Goal: Transaction & Acquisition: Obtain resource

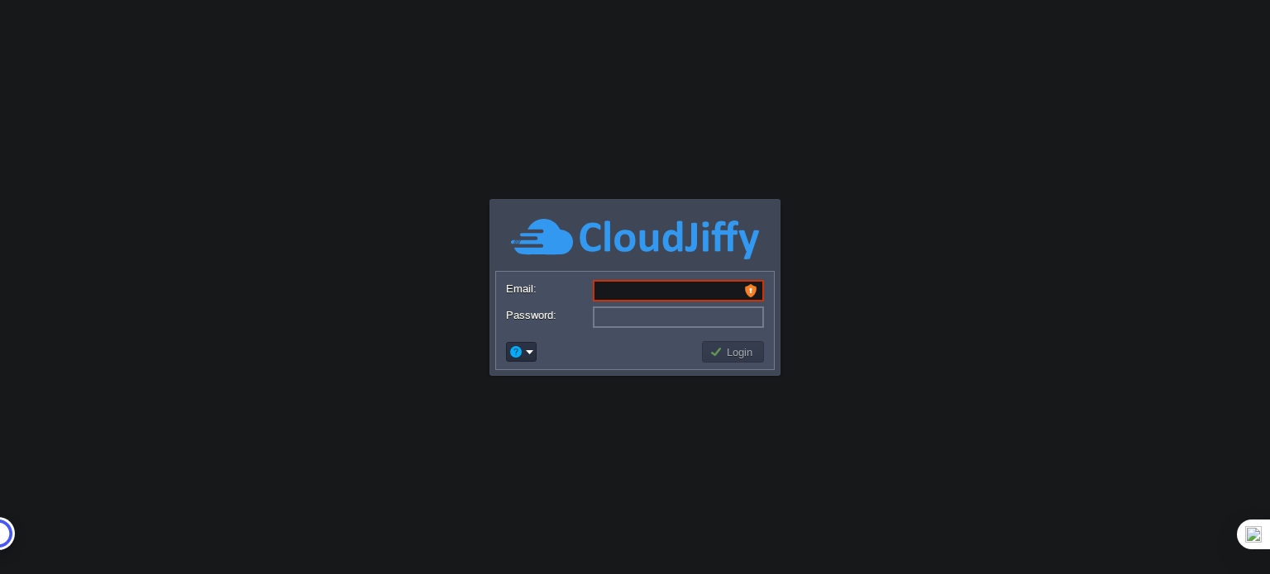
type input "[EMAIL_ADDRESS][DOMAIN_NAME]"
click at [574, 396] on body "Application Platform v.8.10.2 Email: [EMAIL_ADDRESS][DOMAIN_NAME] Password: Log…" at bounding box center [635, 287] width 1270 height 574
click at [724, 347] on button "Login" at bounding box center [733, 352] width 48 height 15
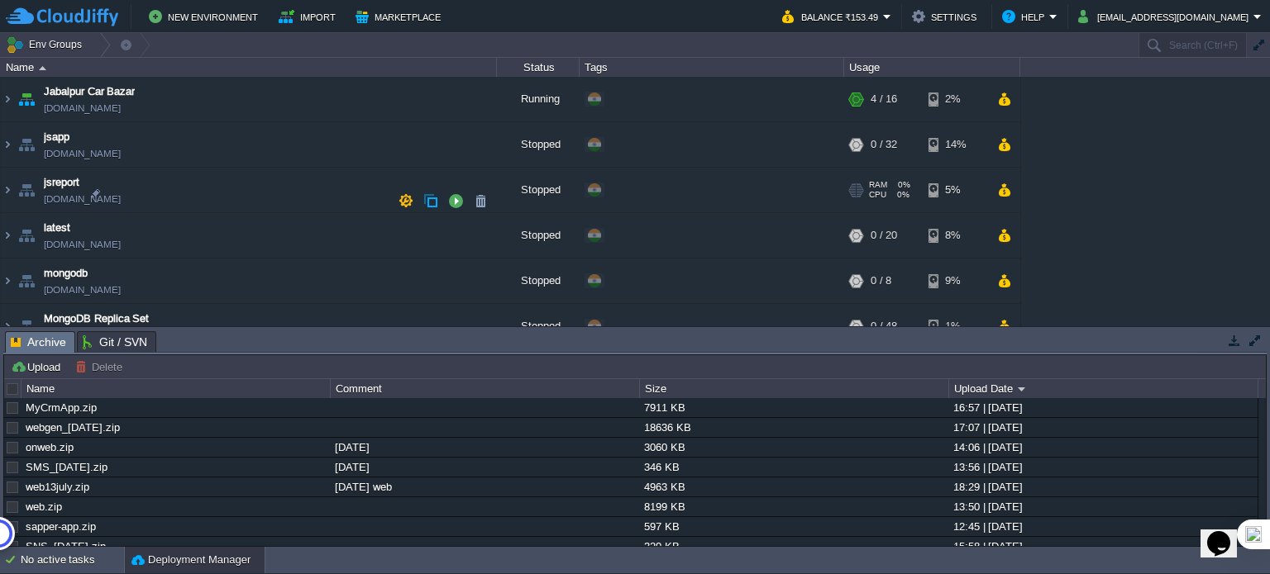
scroll to position [744, 0]
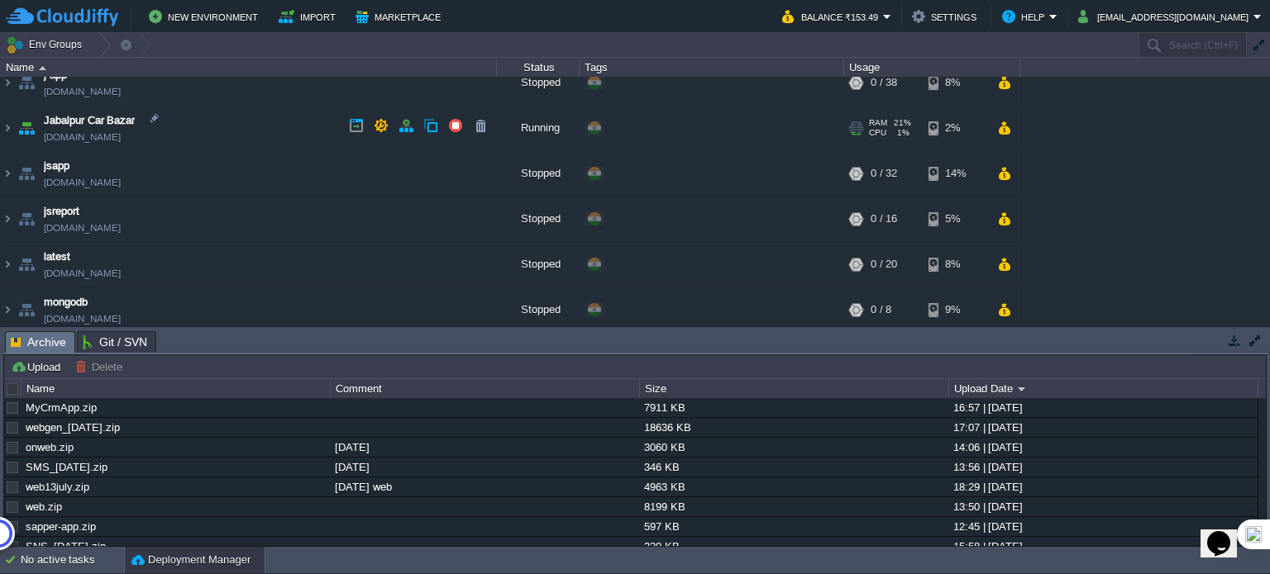
click at [121, 134] on link "jabalpurcarbazar.cloudjiffy.net" at bounding box center [82, 137] width 77 height 17
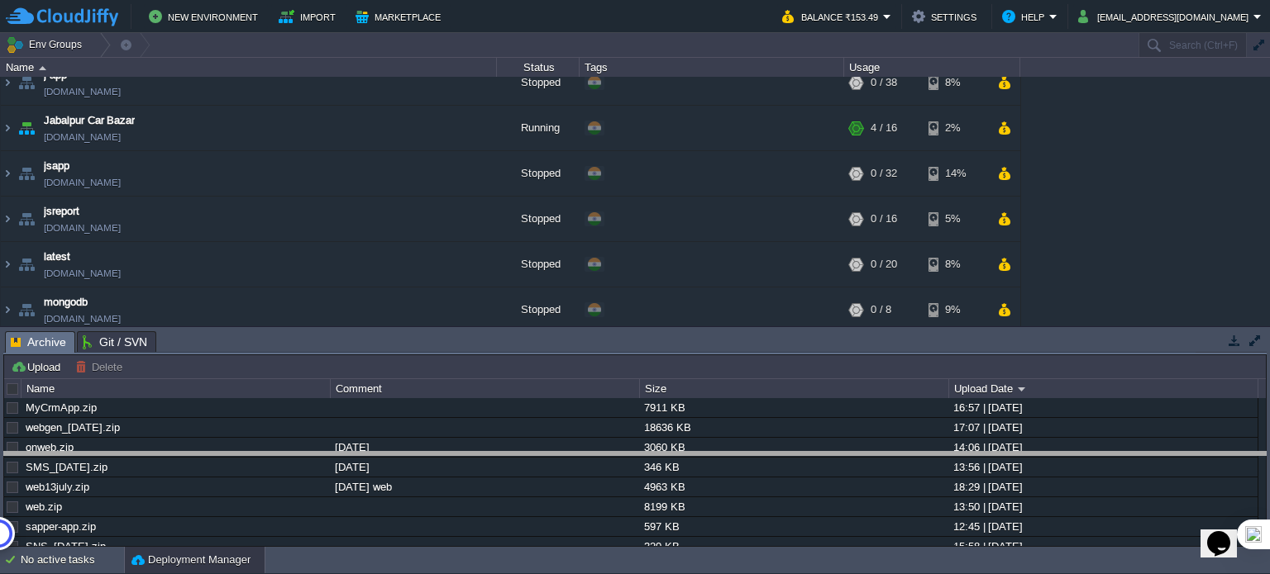
drag, startPoint x: 701, startPoint y: 348, endPoint x: 688, endPoint y: 469, distance: 121.4
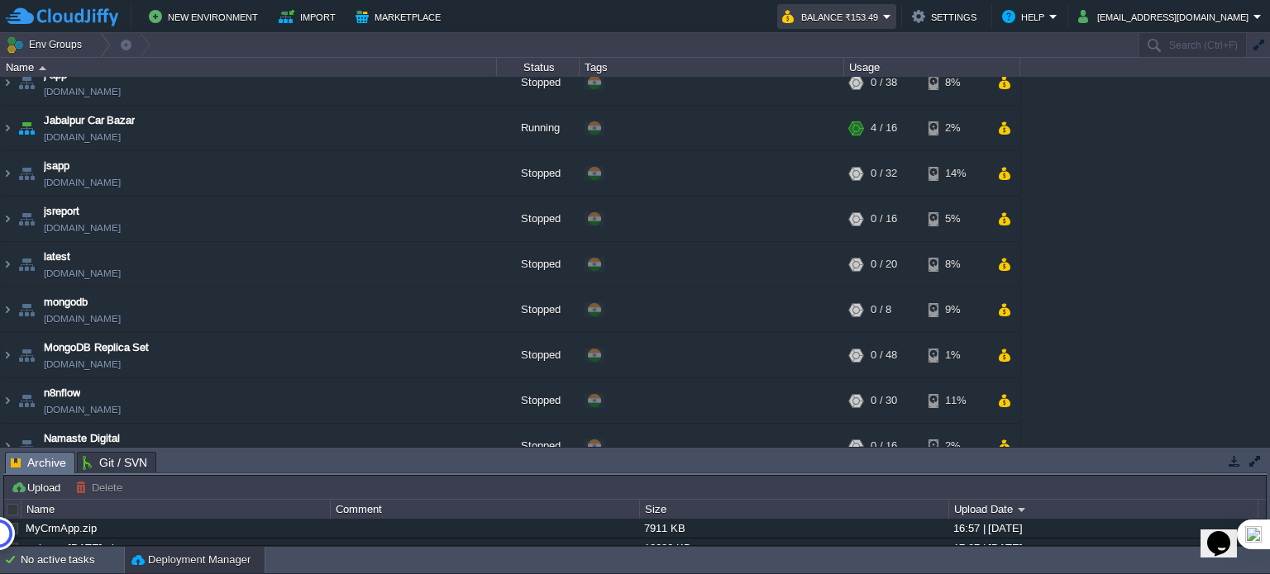
click at [836, 17] on button "Balance ₹153.49" at bounding box center [832, 17] width 101 height 20
click at [830, 26] on td "Balance ₹153.49" at bounding box center [836, 16] width 119 height 25
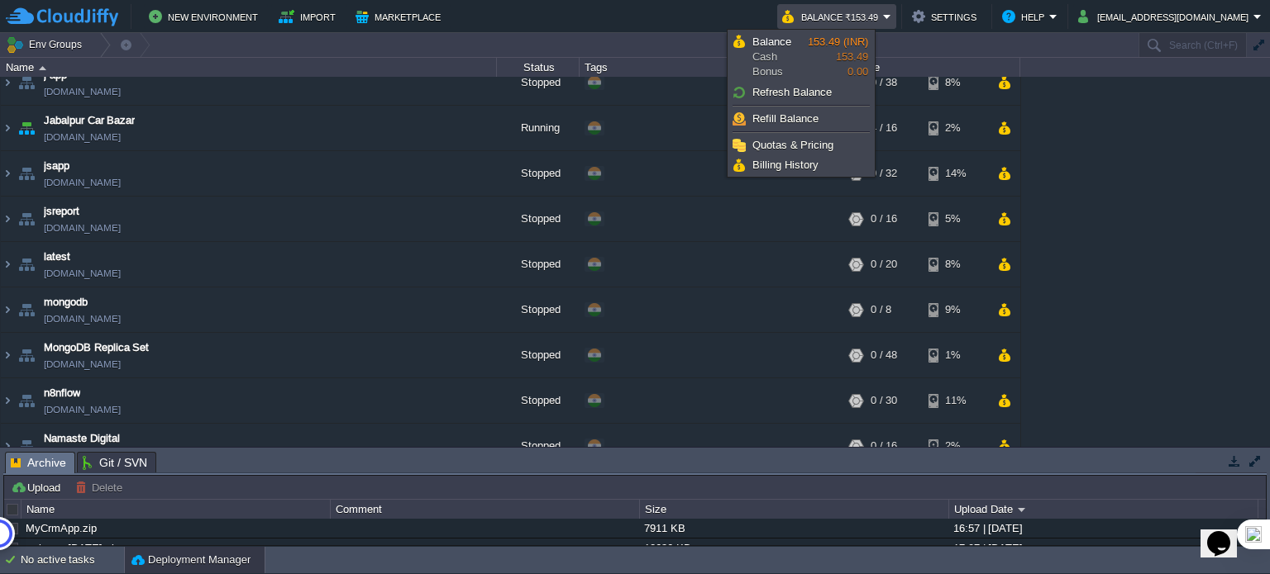
click at [830, 26] on td "Balance ₹153.49" at bounding box center [836, 16] width 119 height 25
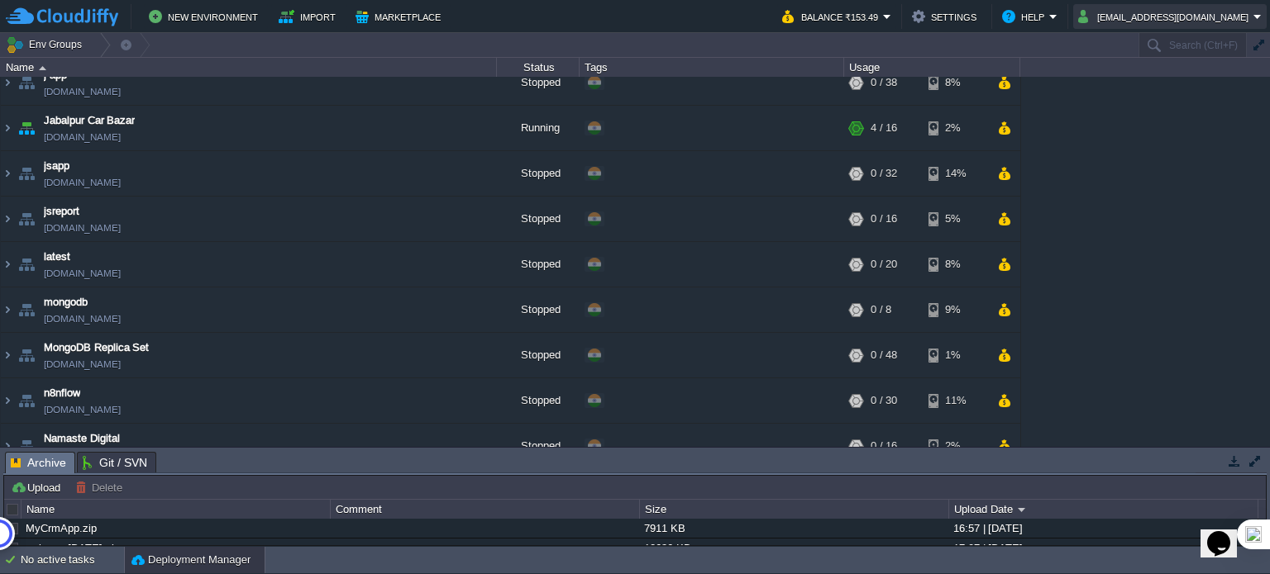
click at [1151, 20] on button "[EMAIL_ADDRESS][DOMAIN_NAME]" at bounding box center [1165, 17] width 175 height 20
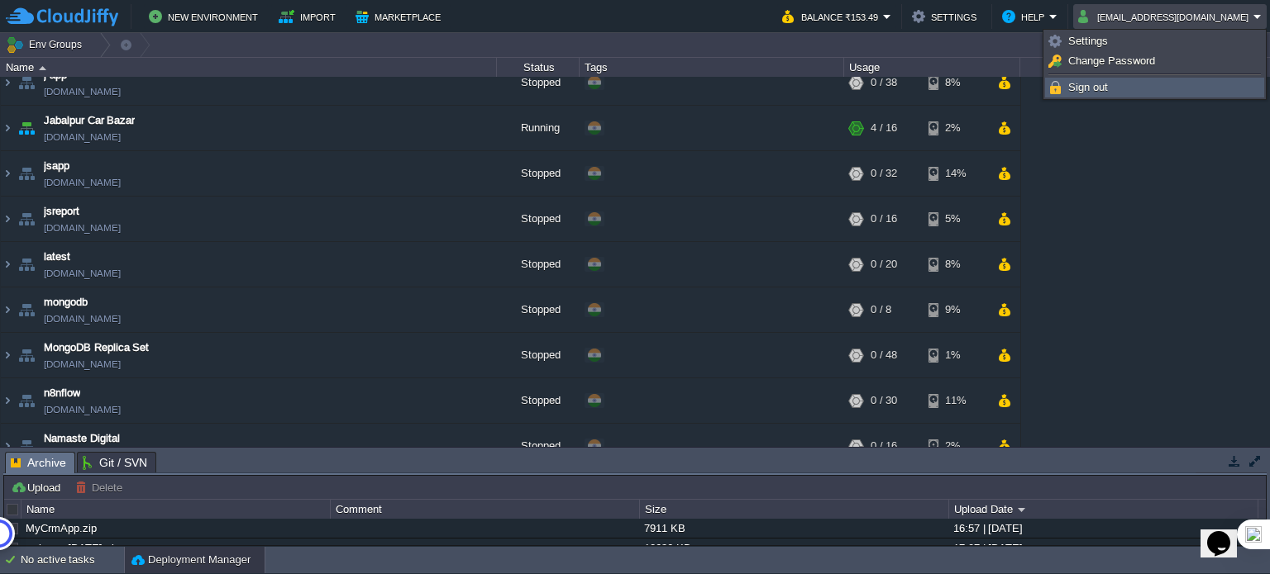
click at [1093, 90] on span "Sign out" at bounding box center [1088, 87] width 40 height 12
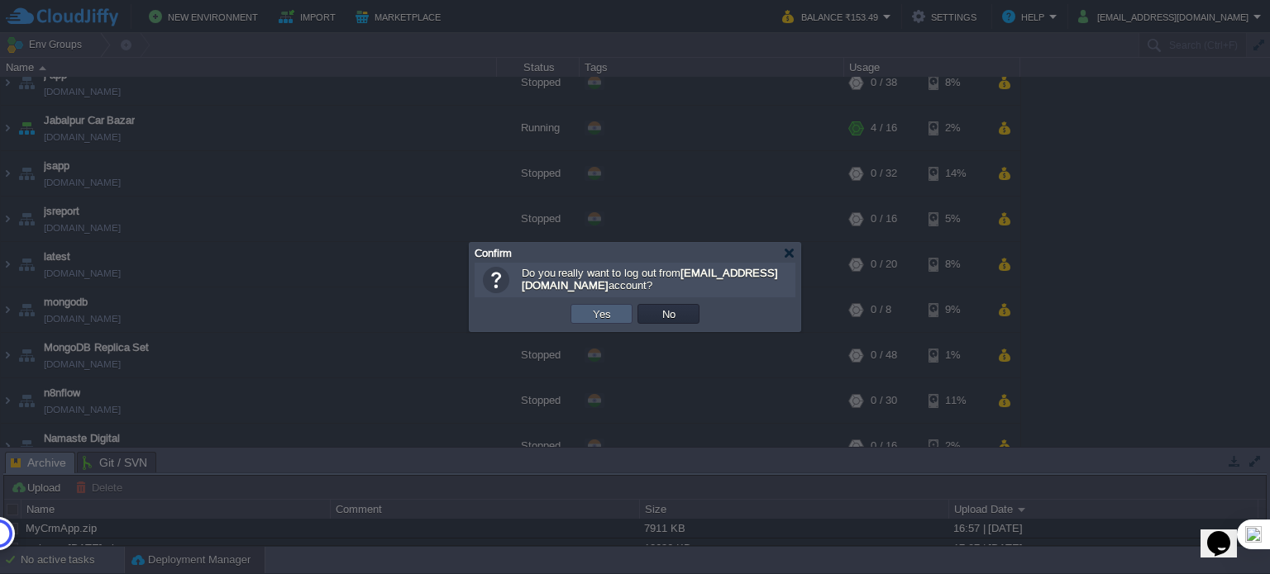
click at [603, 313] on button "Yes" at bounding box center [602, 314] width 28 height 15
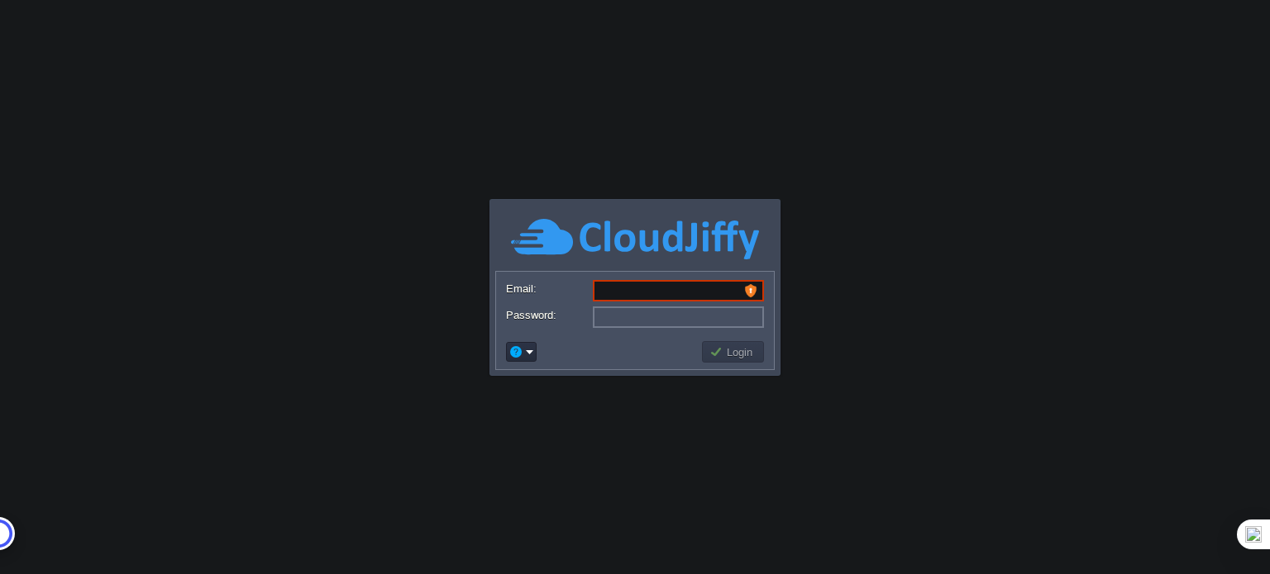
type input "[EMAIL_ADDRESS][DOMAIN_NAME]"
click at [658, 288] on input "[EMAIL_ADDRESS][DOMAIN_NAME]" at bounding box center [678, 290] width 171 height 21
click at [509, 322] on div "Password:" at bounding box center [635, 317] width 258 height 21
click at [752, 288] on input "a" at bounding box center [678, 290] width 171 height 21
type input "[EMAIL_ADDRESS][DOMAIN_NAME]"
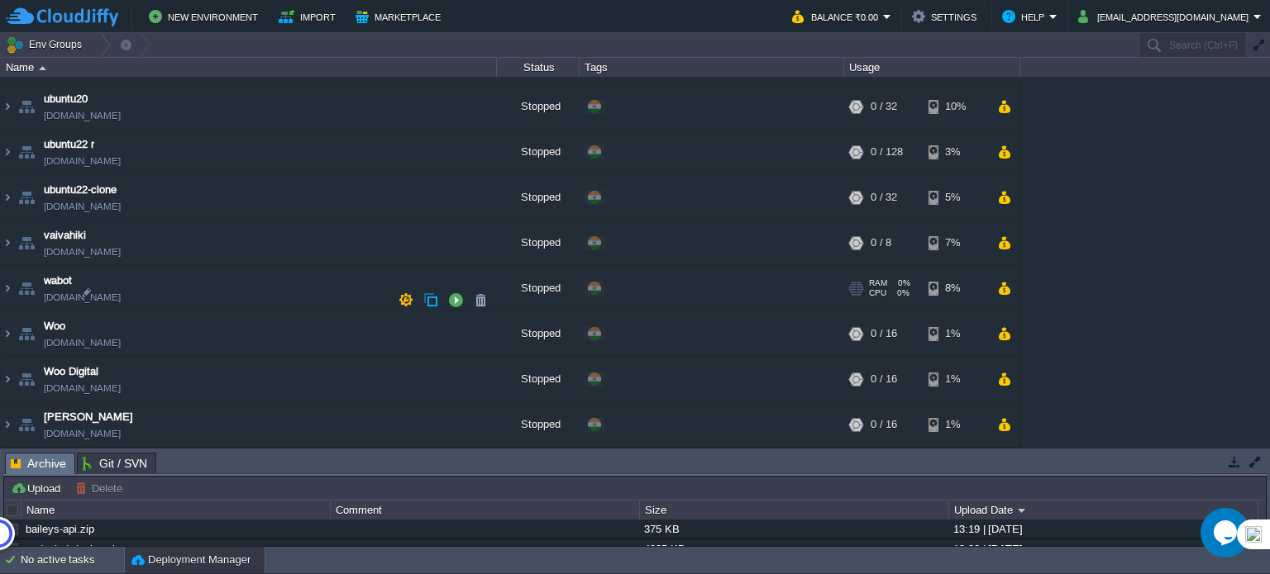
scroll to position [3663, 0]
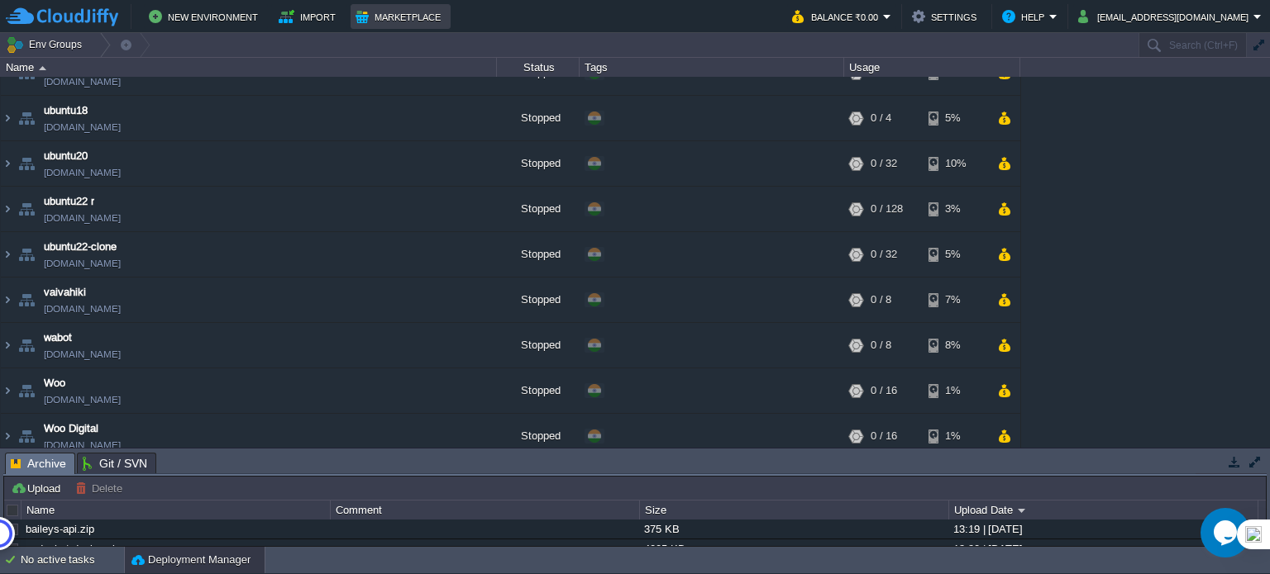
click at [364, 23] on button "Marketplace" at bounding box center [400, 17] width 90 height 20
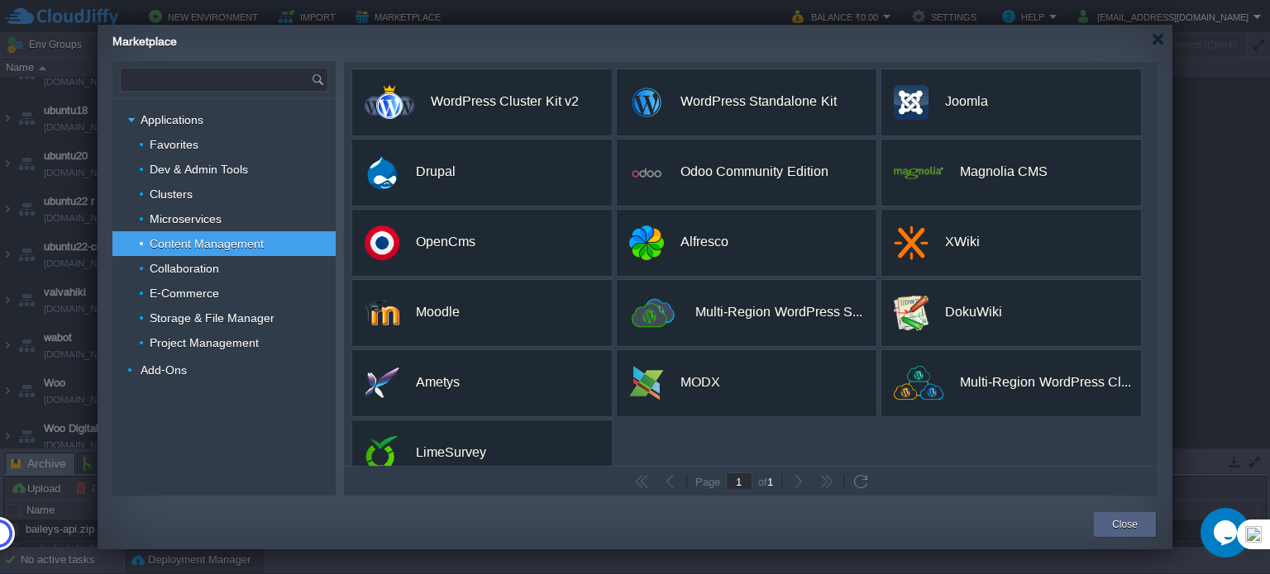
click at [231, 75] on input "text" at bounding box center [216, 80] width 190 height 22
type input "s"
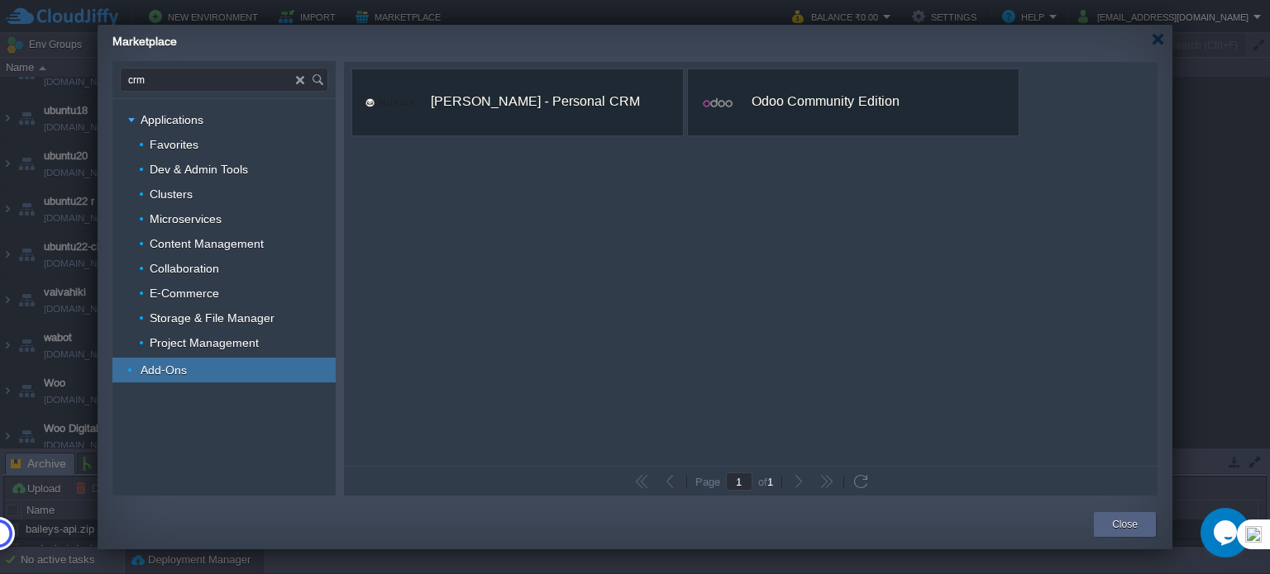
click at [199, 367] on div "Add-Ons" at bounding box center [223, 370] width 223 height 25
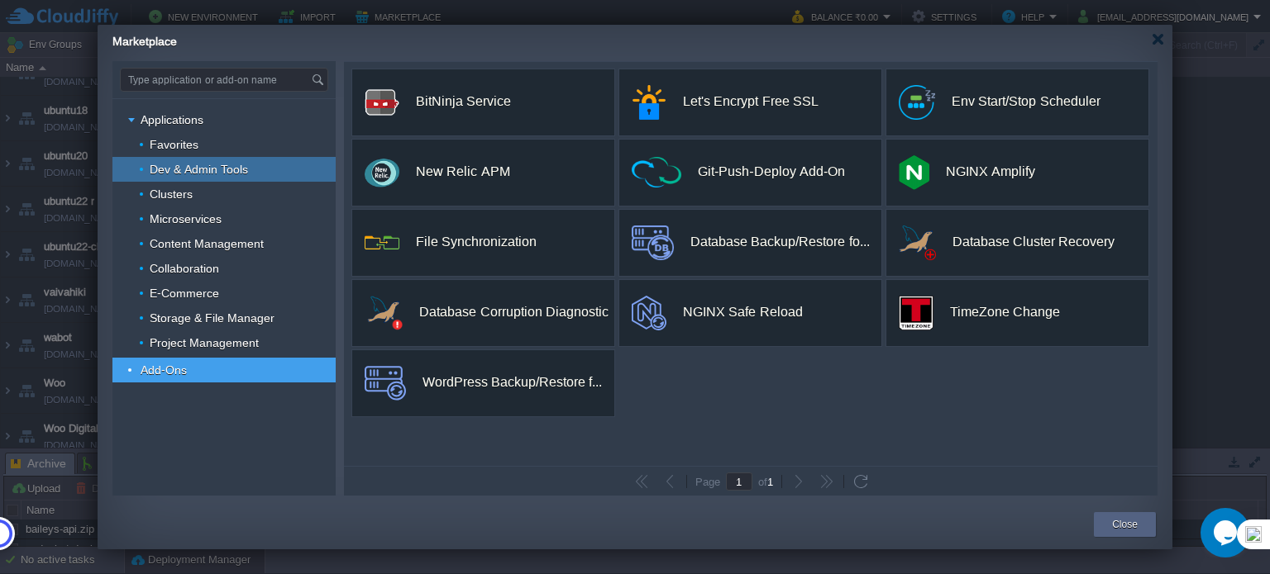
click at [191, 169] on span "Dev & Admin Tools" at bounding box center [199, 169] width 102 height 15
type input "Type application or add-on name"
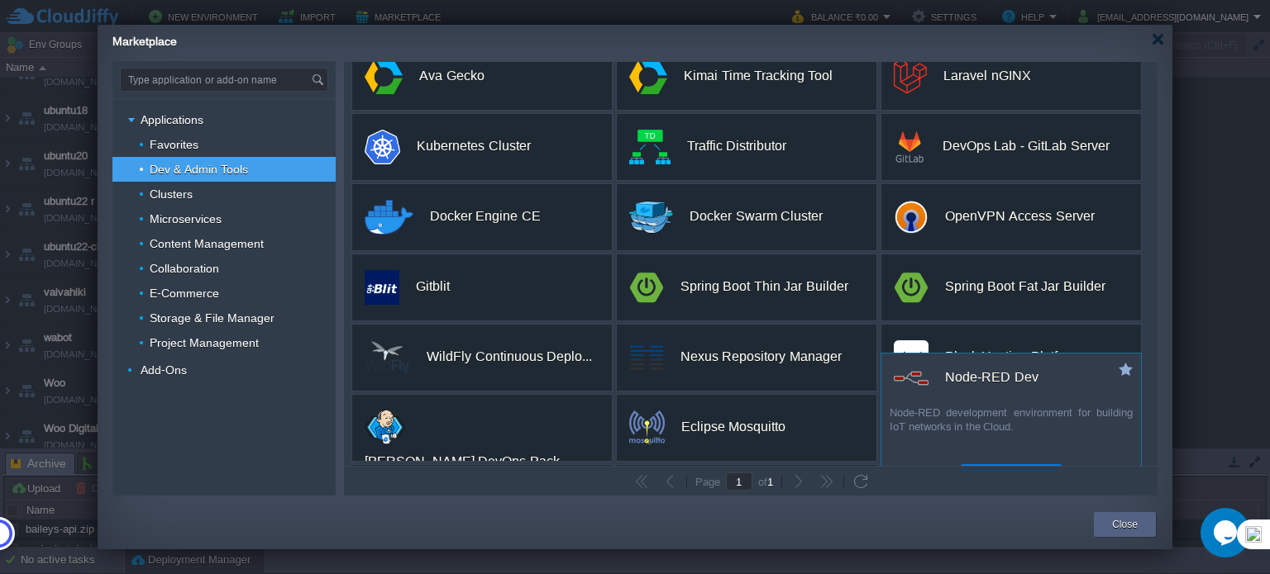
scroll to position [0, 0]
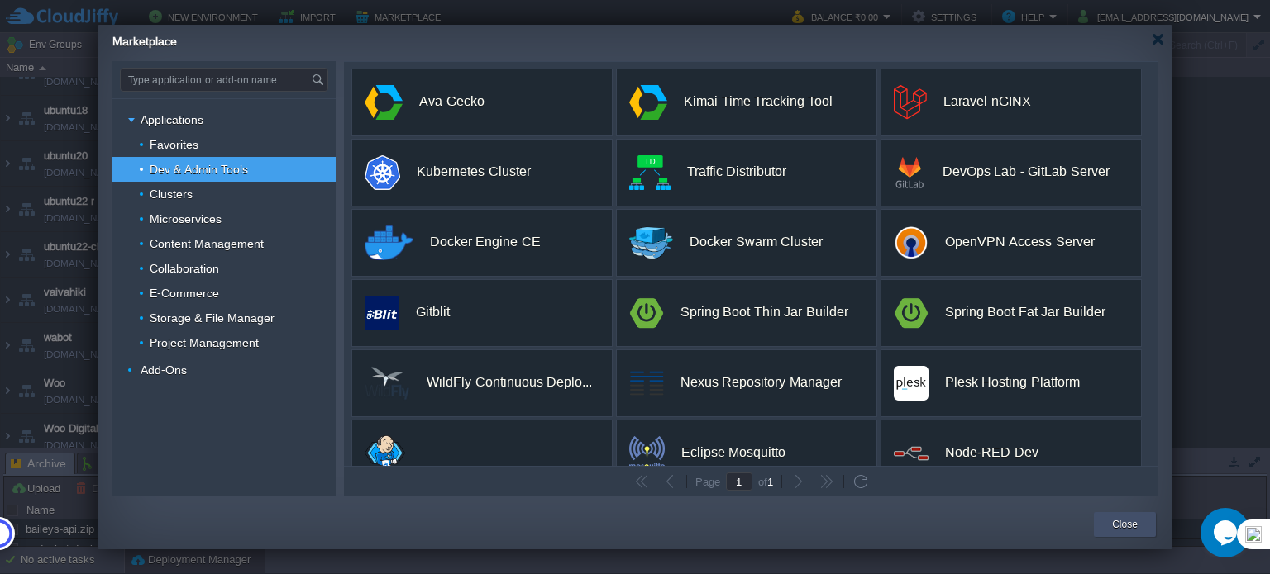
click at [1126, 525] on button "Close" at bounding box center [1125, 525] width 26 height 17
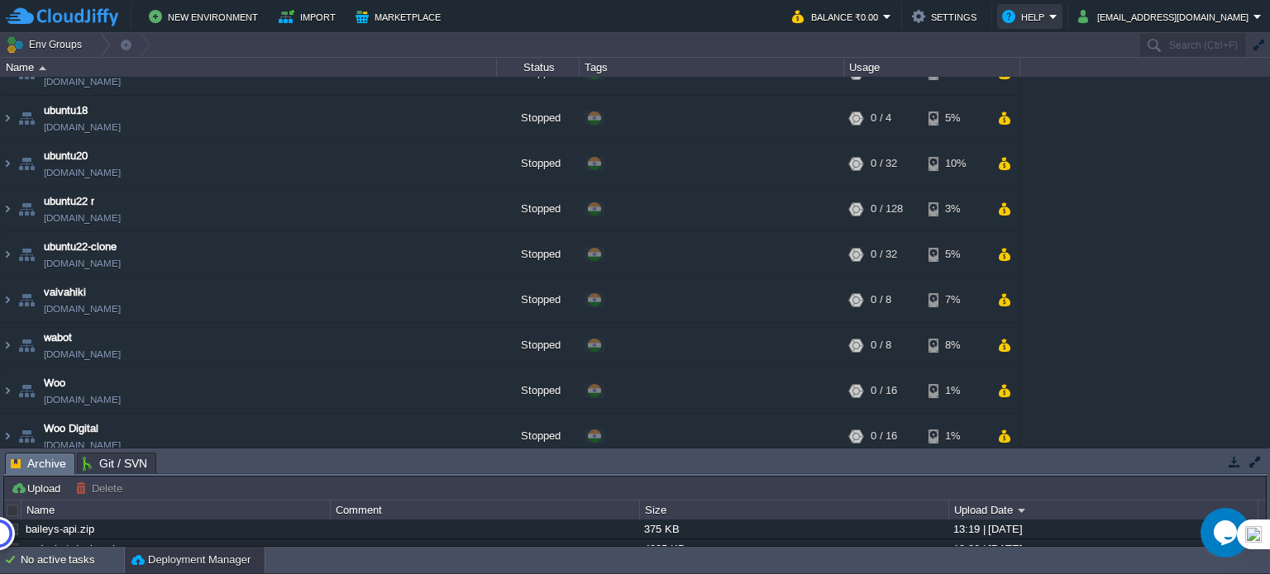
click at [1049, 14] on button "Help" at bounding box center [1025, 17] width 47 height 20
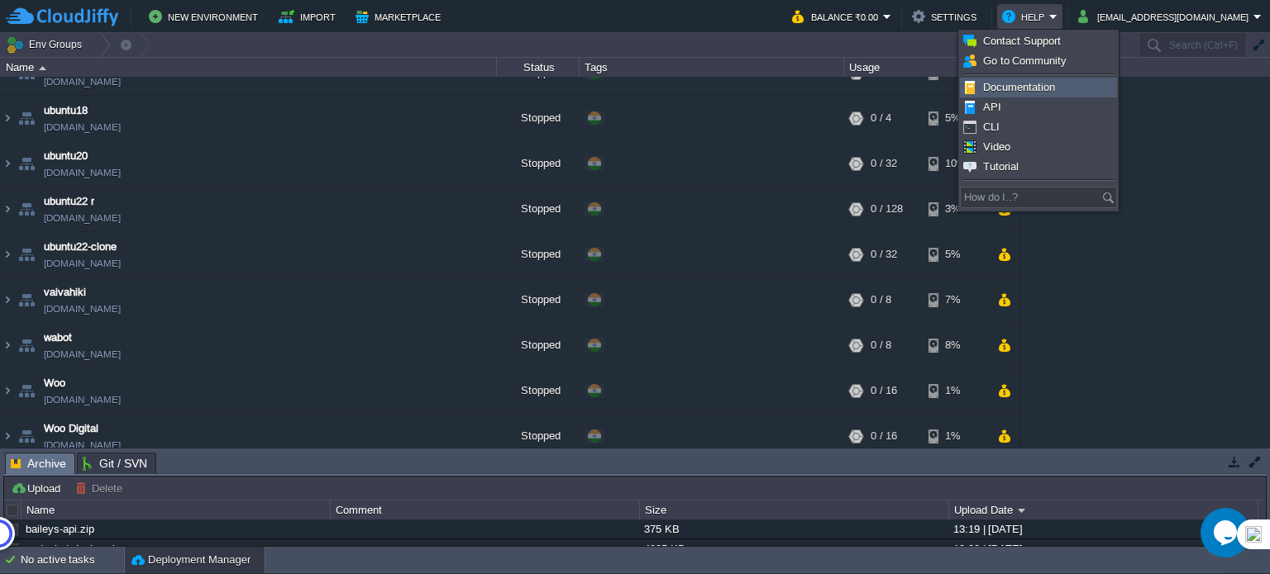
click at [1037, 91] on span "Documentation" at bounding box center [1019, 87] width 72 height 12
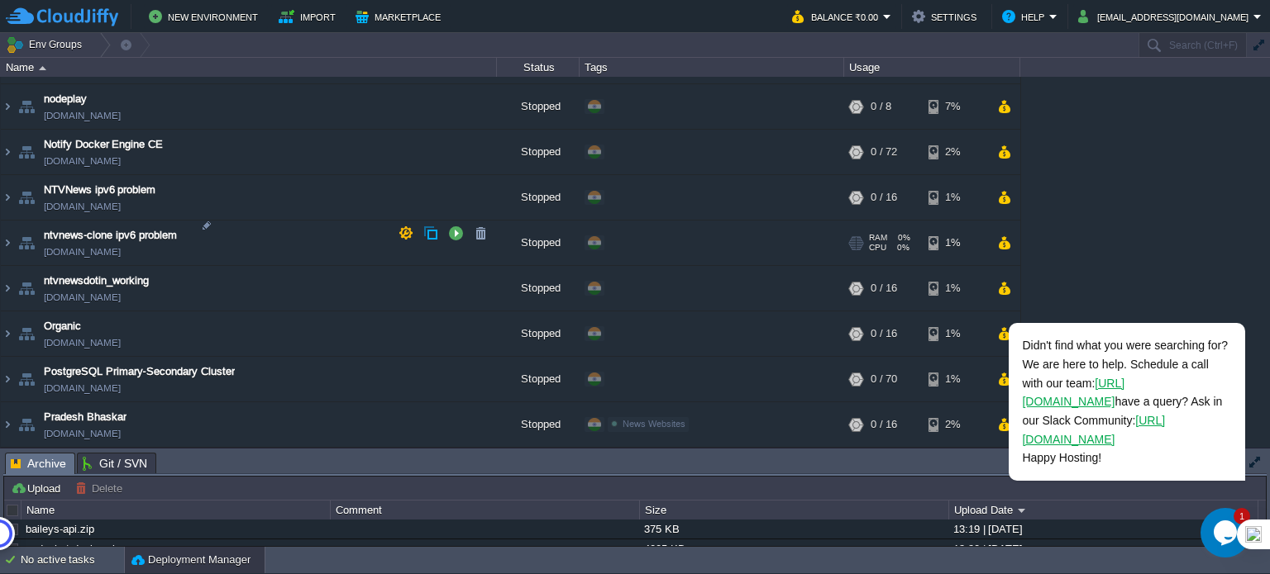
scroll to position [2672, 0]
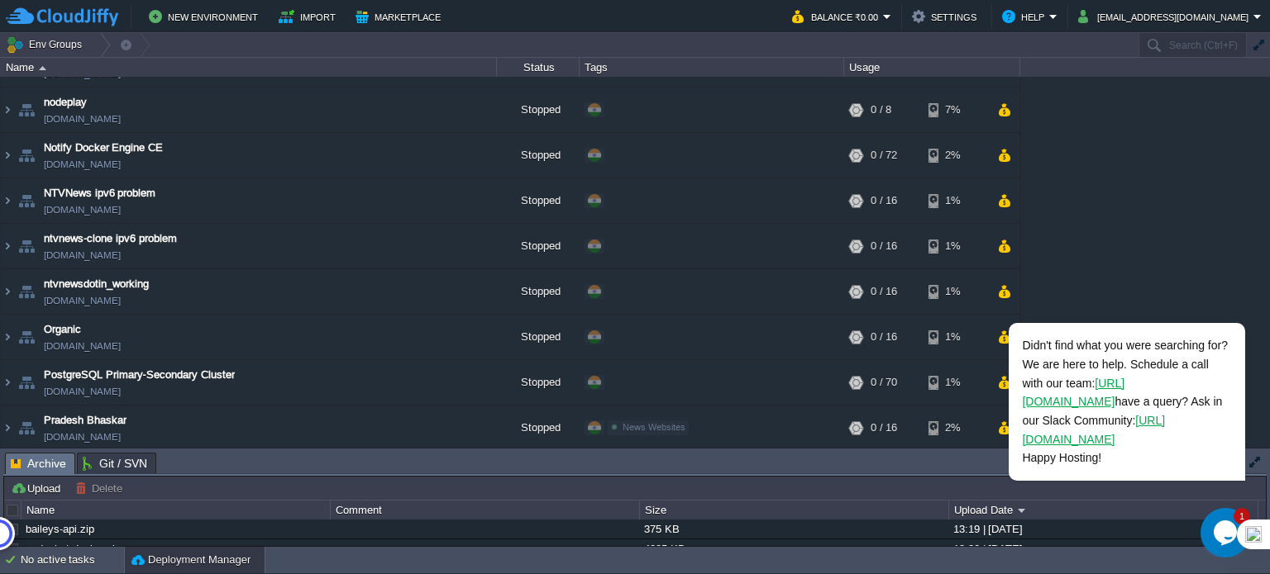
click at [1213, 532] on icon "Opens Chat This icon Opens the chat window." at bounding box center [1225, 533] width 26 height 26
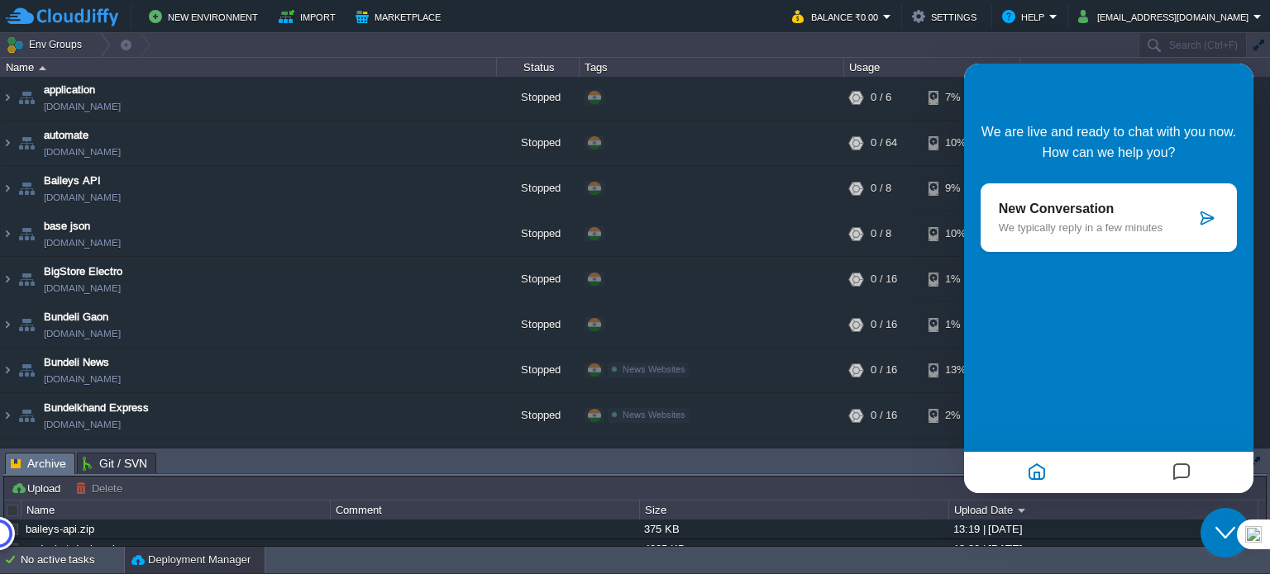
scroll to position [0, 0]
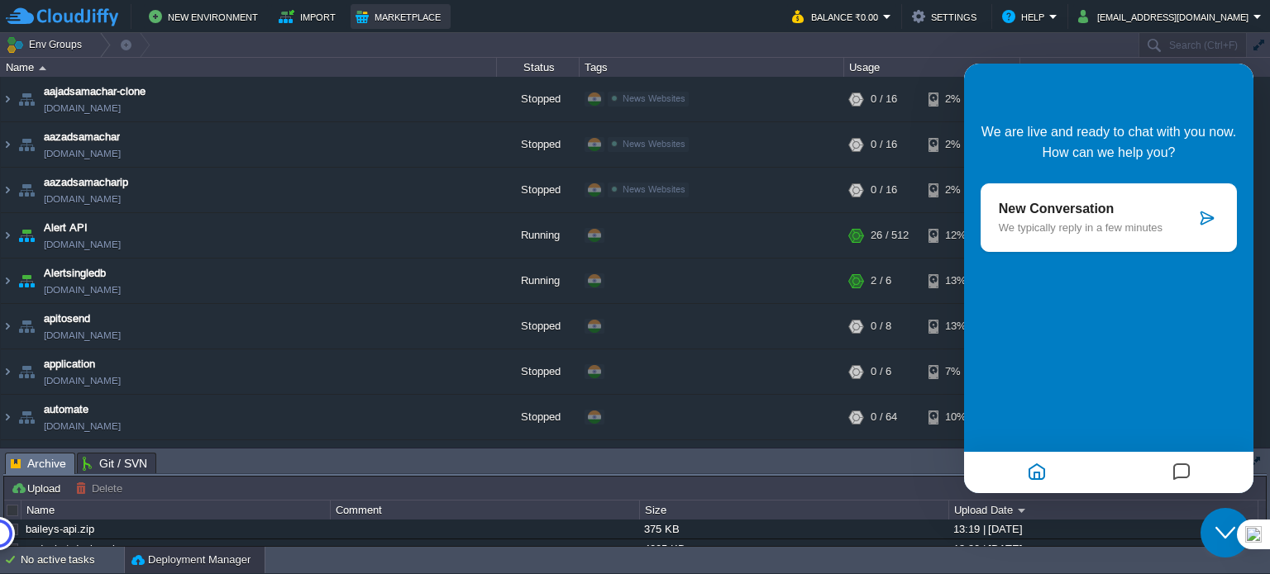
click at [399, 22] on button "Marketplace" at bounding box center [400, 17] width 90 height 20
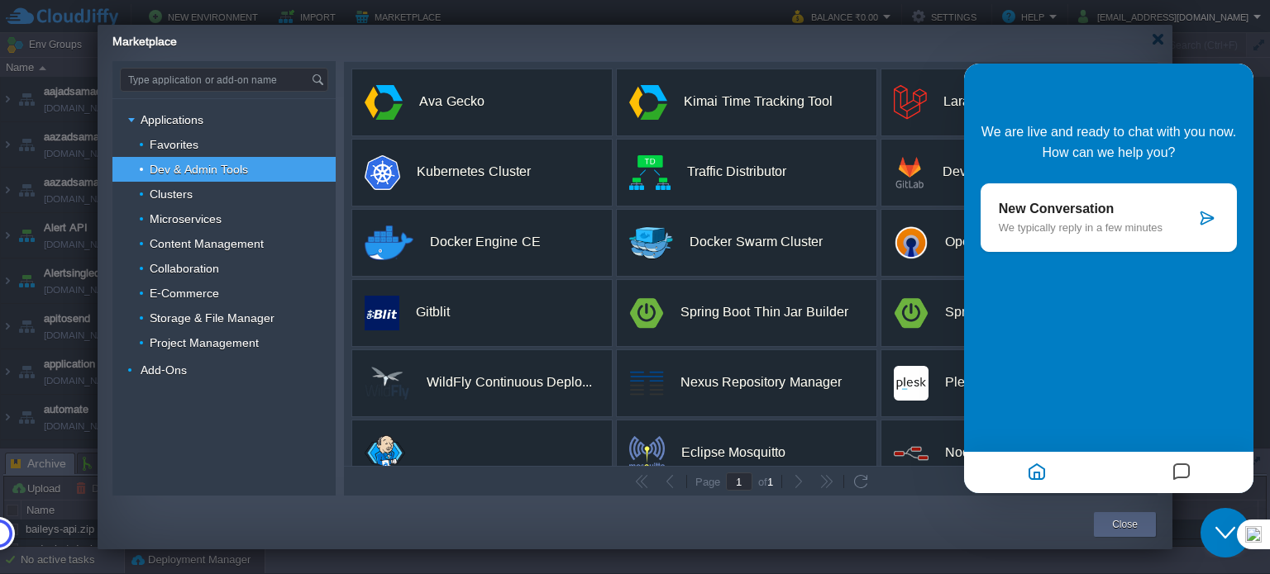
click at [1217, 536] on icon "Close Chat This icon closes the chat window." at bounding box center [1225, 533] width 20 height 20
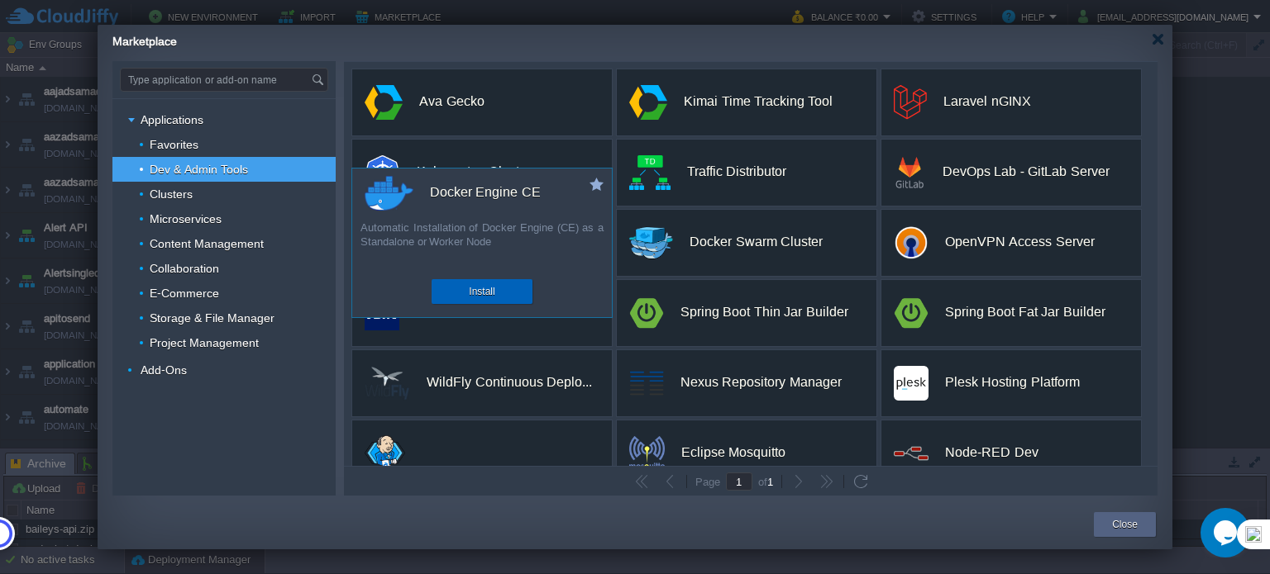
click at [476, 295] on button "Install" at bounding box center [482, 292] width 26 height 17
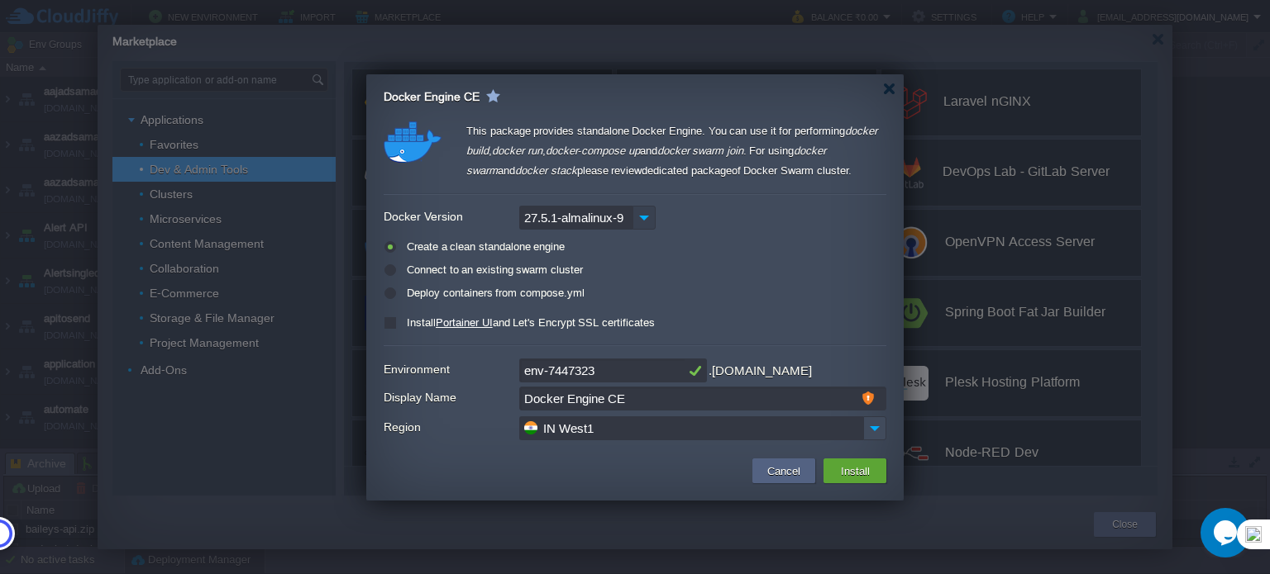
click at [642, 221] on img at bounding box center [643, 218] width 23 height 24
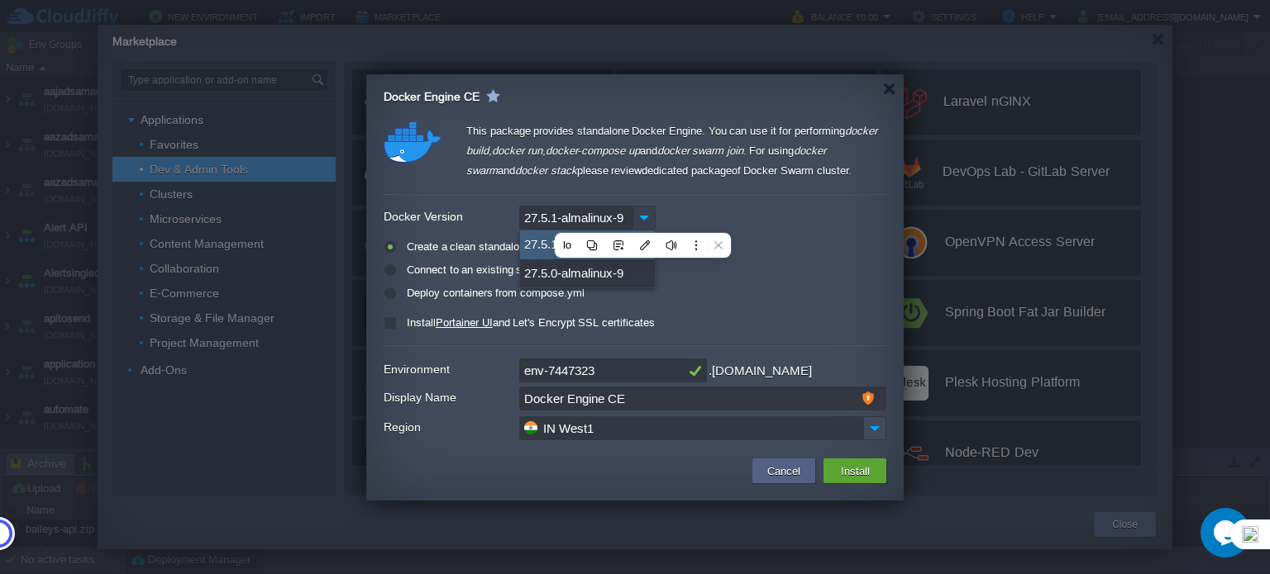
click at [641, 214] on img at bounding box center [643, 218] width 23 height 24
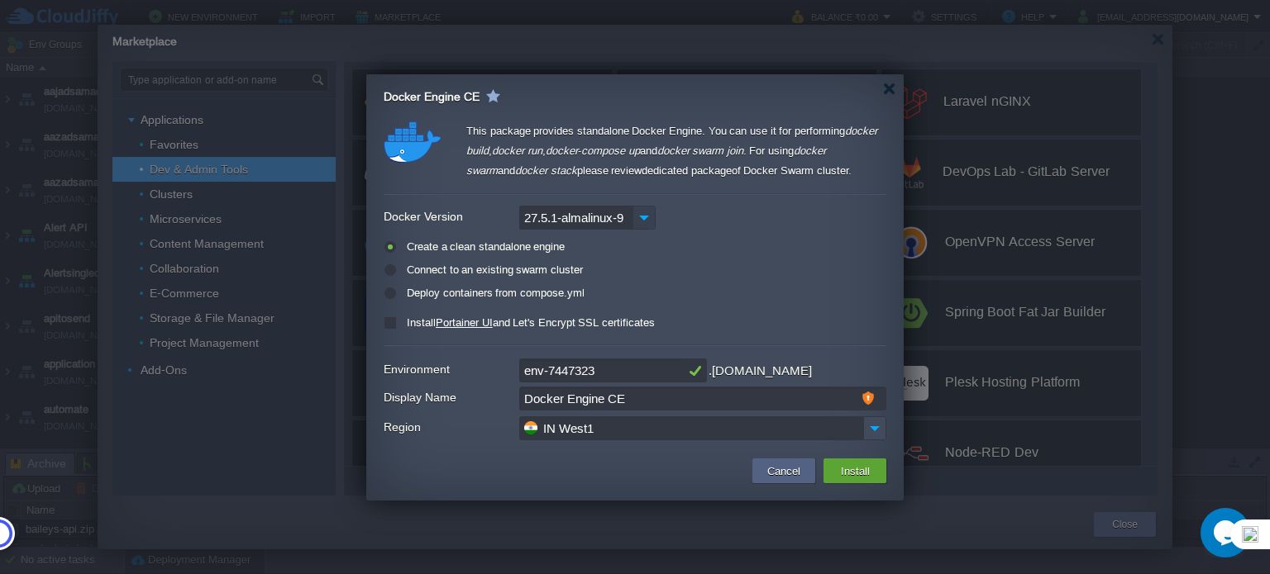
click at [641, 214] on img at bounding box center [643, 218] width 23 height 24
click at [711, 213] on div "27.5.1-almalinux-9" at bounding box center [635, 218] width 503 height 24
click at [479, 324] on link "Portainer UI" at bounding box center [464, 323] width 57 height 12
click at [794, 472] on button "Cancel" at bounding box center [783, 471] width 43 height 20
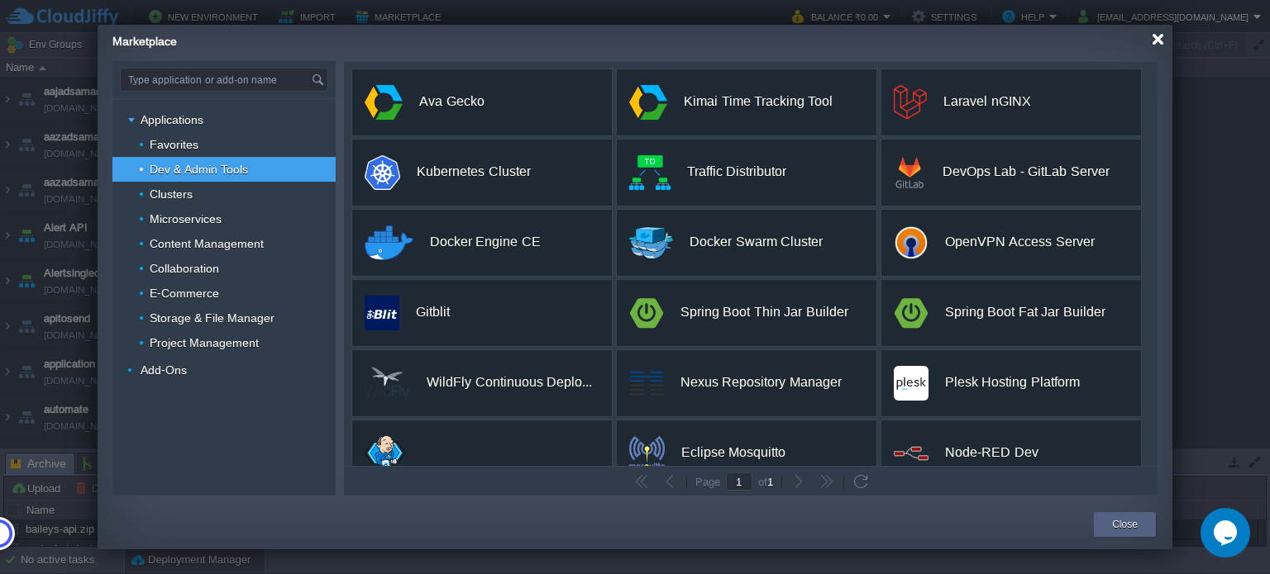
click at [1162, 38] on div at bounding box center [1157, 39] width 12 height 12
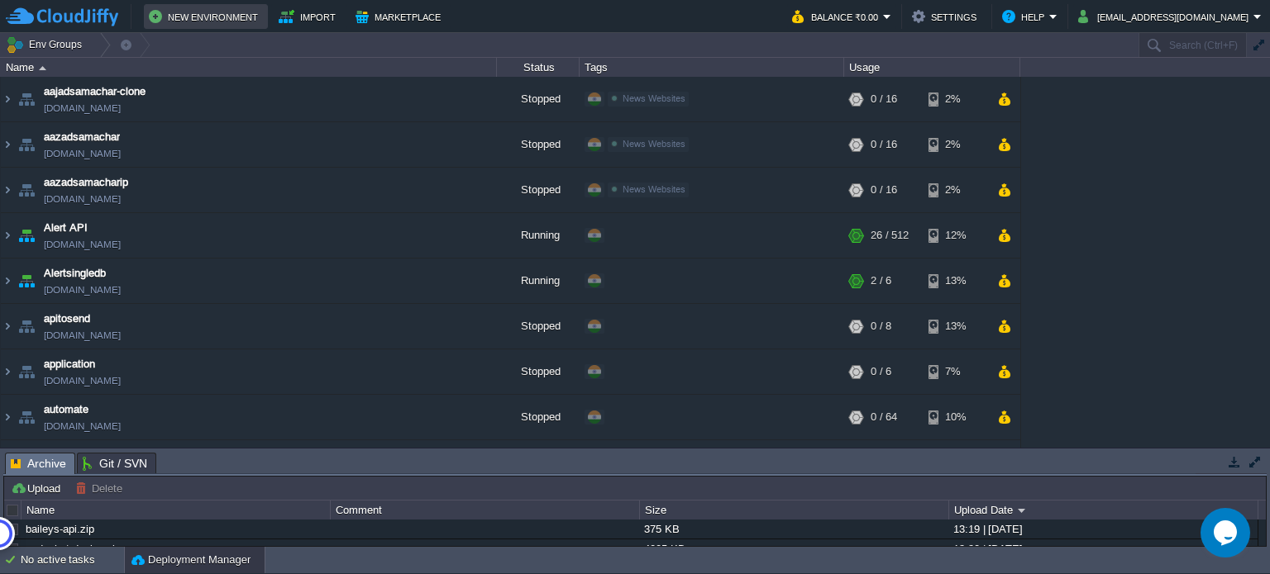
click at [209, 4] on td "New Environment" at bounding box center [206, 16] width 124 height 25
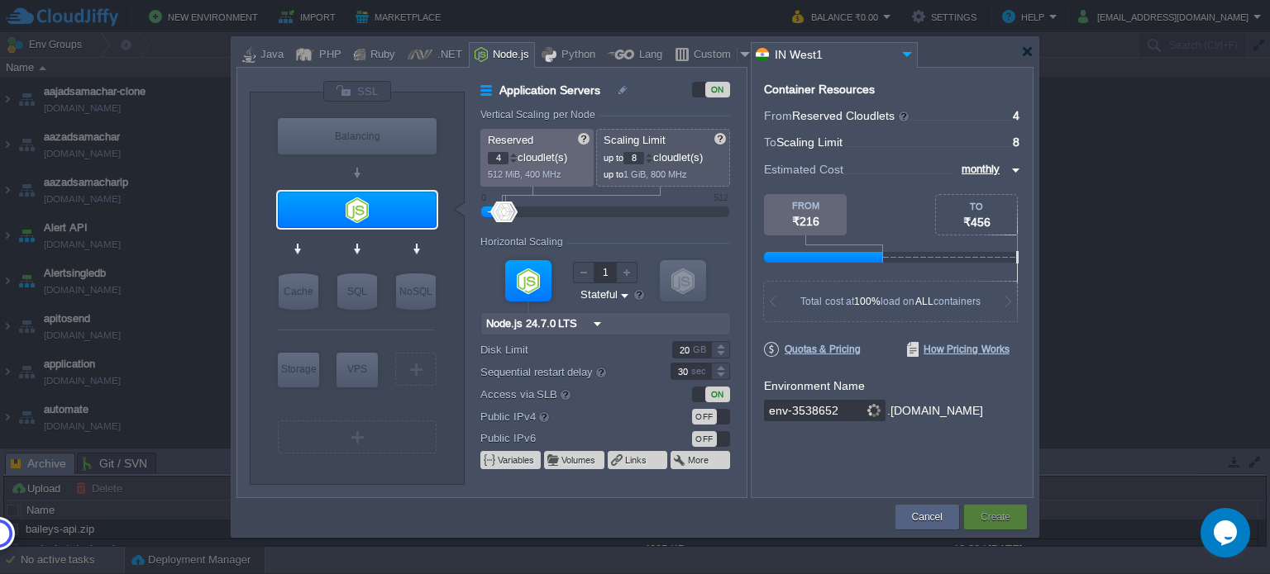
click at [202, 16] on div at bounding box center [635, 287] width 1270 height 574
